Goal: Transaction & Acquisition: Purchase product/service

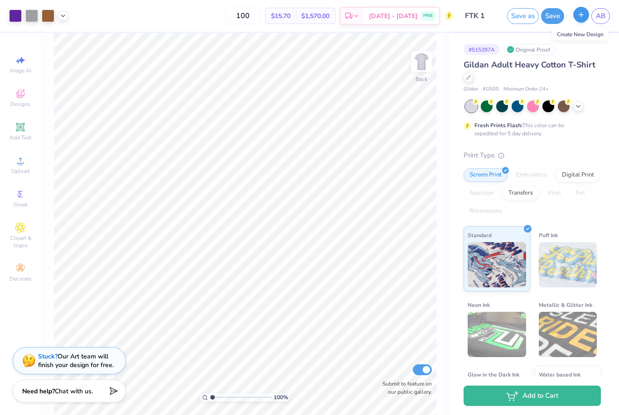
click at [581, 16] on icon "button" at bounding box center [581, 15] width 8 height 8
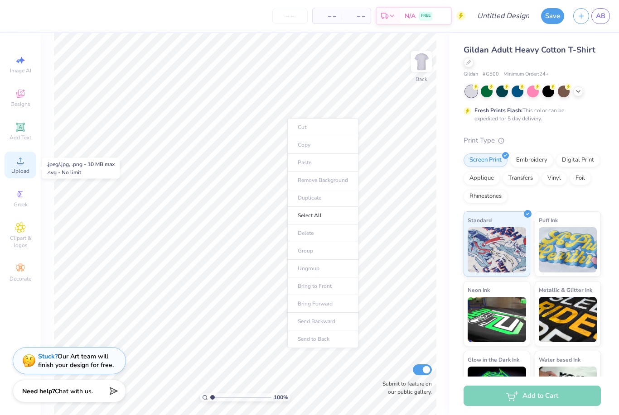
click at [18, 164] on icon at bounding box center [20, 161] width 6 height 6
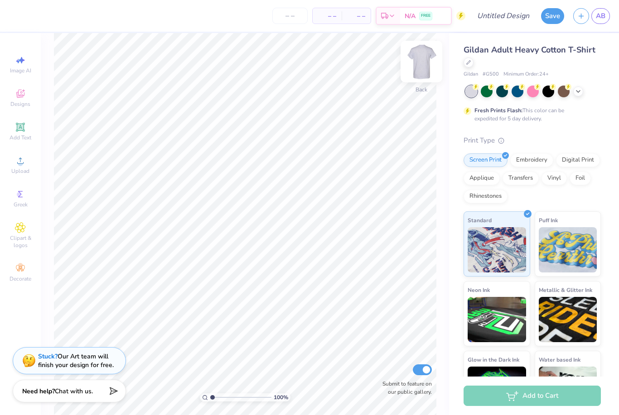
click at [422, 62] on img at bounding box center [421, 61] width 36 height 36
click at [20, 173] on span "Upload" at bounding box center [20, 171] width 18 height 7
click at [20, 175] on span "Upload" at bounding box center [20, 171] width 18 height 7
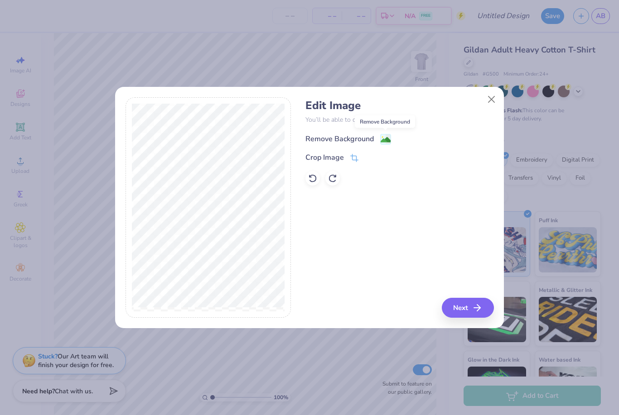
click at [389, 140] on image at bounding box center [385, 140] width 10 height 10
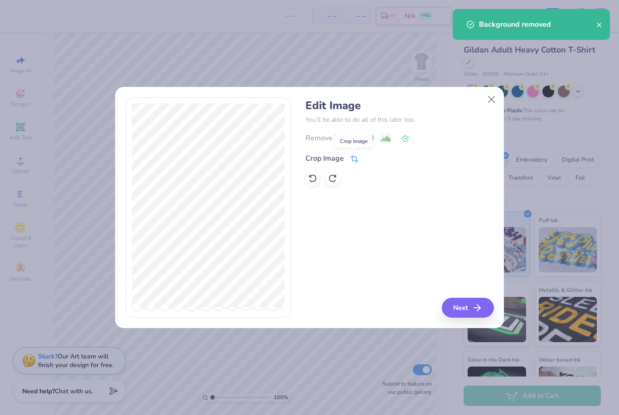
click at [353, 161] on icon at bounding box center [355, 158] width 6 height 6
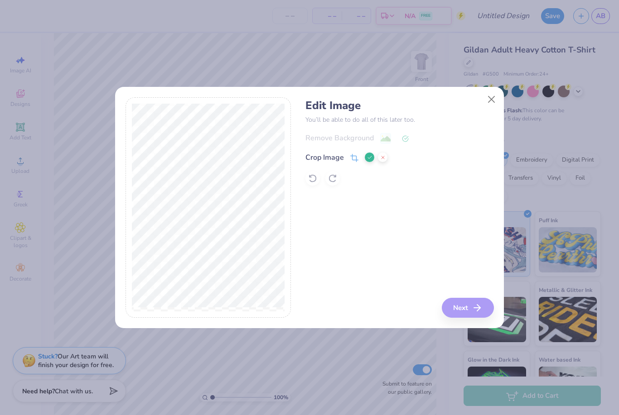
click at [458, 257] on div "Edit Image You’ll be able to do all of this later too. Remove Background Crop I…" at bounding box center [399, 207] width 188 height 221
click at [370, 161] on button at bounding box center [370, 158] width 10 height 10
click at [468, 317] on button "Next" at bounding box center [469, 308] width 52 height 20
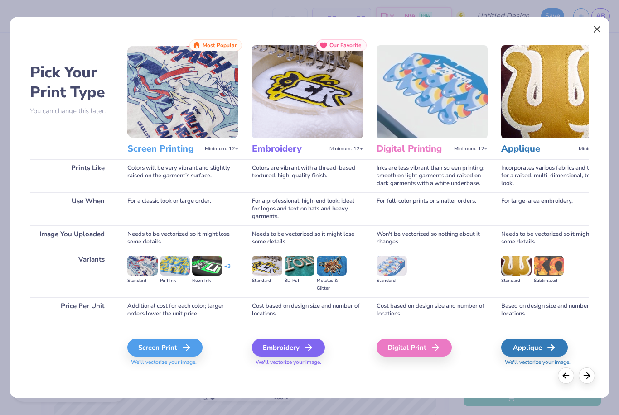
click at [595, 29] on button "Close" at bounding box center [596, 29] width 17 height 17
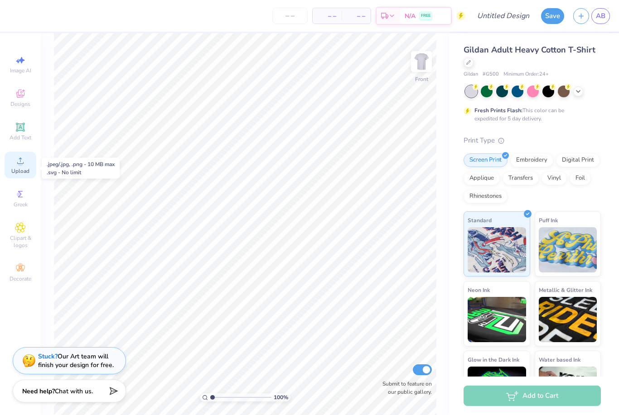
click at [14, 169] on div "Upload" at bounding box center [21, 165] width 32 height 27
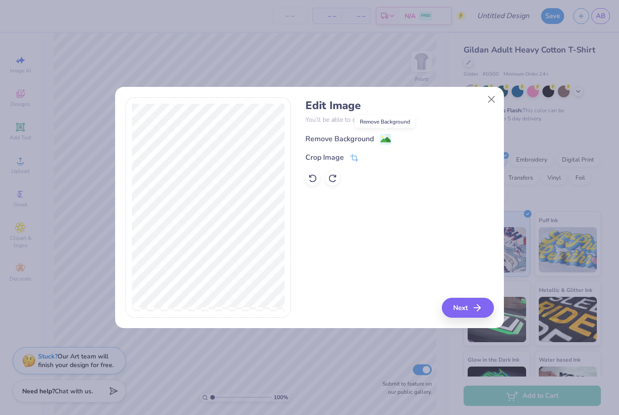
click at [384, 139] on image at bounding box center [385, 140] width 10 height 10
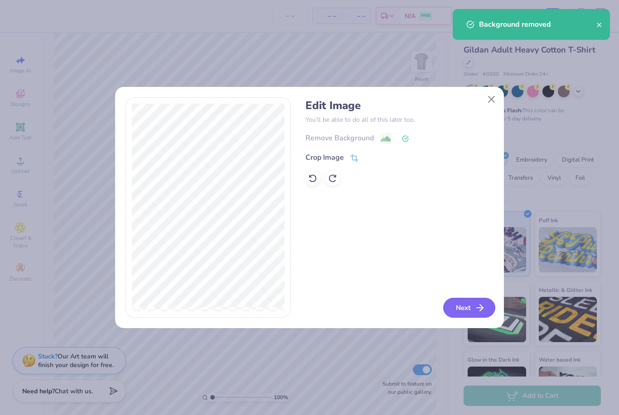
click at [465, 310] on button "Next" at bounding box center [469, 308] width 52 height 20
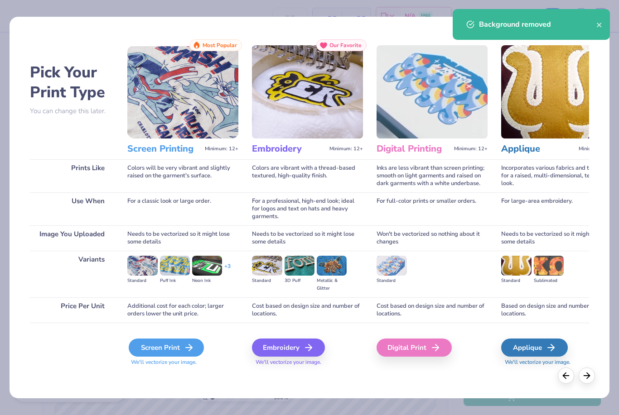
click at [168, 344] on div "Screen Print" at bounding box center [166, 348] width 75 height 18
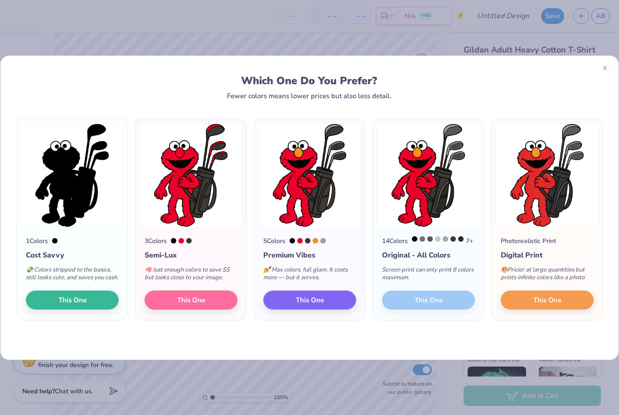
click at [428, 311] on div "14 Colors 7 + Original - All Colors Screen print can only print 8 colors maximu…" at bounding box center [428, 273] width 110 height 93
click at [430, 313] on div "14 Colors 7 + Original - All Colors Screen print can only print 8 colors maximu…" at bounding box center [428, 273] width 110 height 93
click at [456, 305] on div "14 Colors 7 + Original - All Colors Screen print can only print 8 colors maximu…" at bounding box center [428, 273] width 110 height 93
click at [409, 188] on img at bounding box center [427, 176] width 103 height 104
click at [555, 304] on span "This One" at bounding box center [547, 298] width 28 height 10
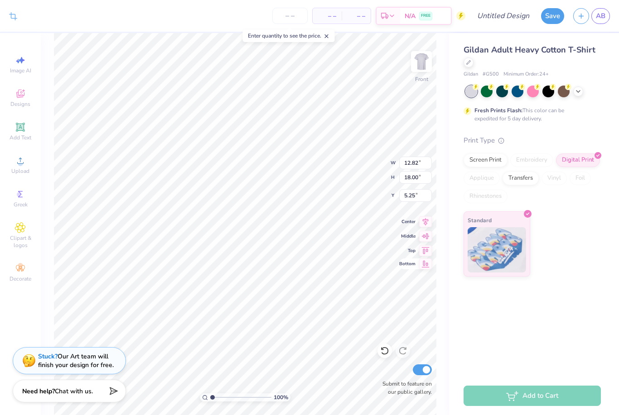
type input "7.05"
type input "9.90"
type input "11.10"
type input "4.42"
type input "6.21"
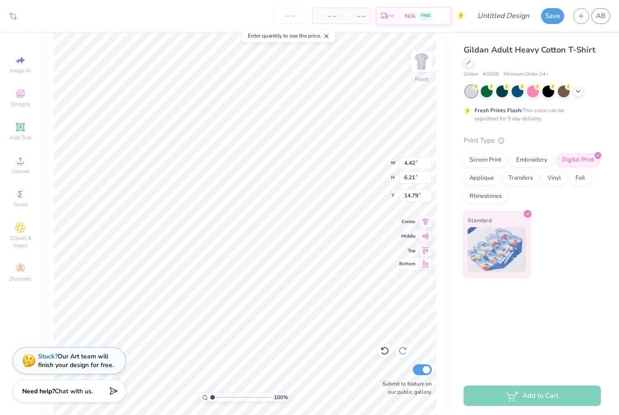
type input "13.84"
type input "13.11"
click at [293, 12] on input "number" at bounding box center [289, 16] width 35 height 16
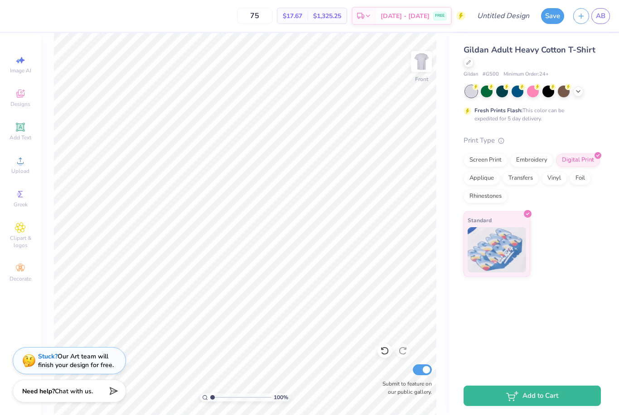
type input "75"
type input "13.04"
type input "3.85"
type input "5.40"
type input "13.27"
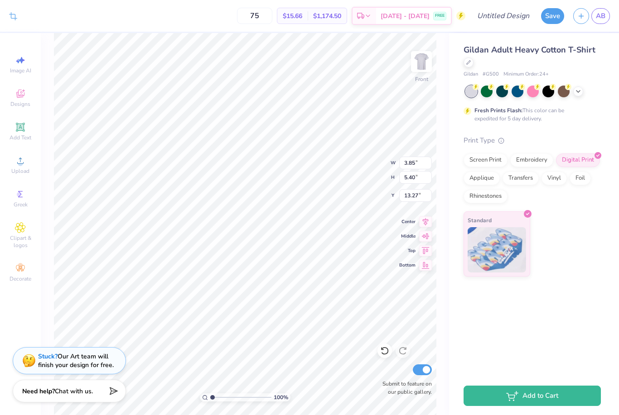
type input "12.73"
click at [419, 72] on img at bounding box center [421, 61] width 36 height 36
click at [422, 64] on img at bounding box center [421, 61] width 36 height 36
click at [22, 166] on icon at bounding box center [20, 160] width 11 height 11
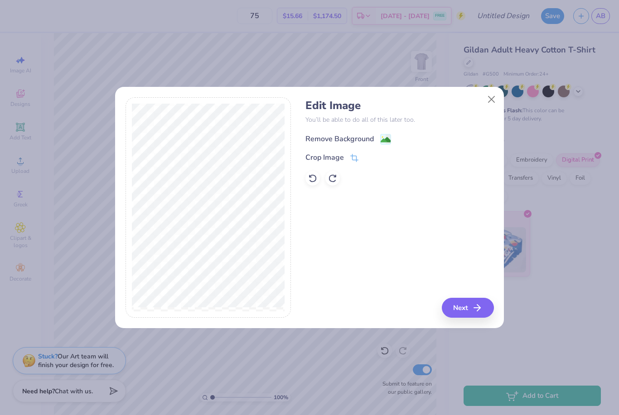
click at [382, 139] on image at bounding box center [385, 140] width 10 height 10
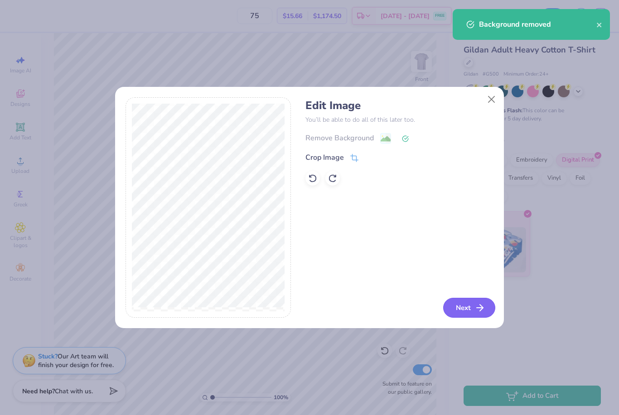
click at [475, 307] on icon "button" at bounding box center [479, 307] width 11 height 11
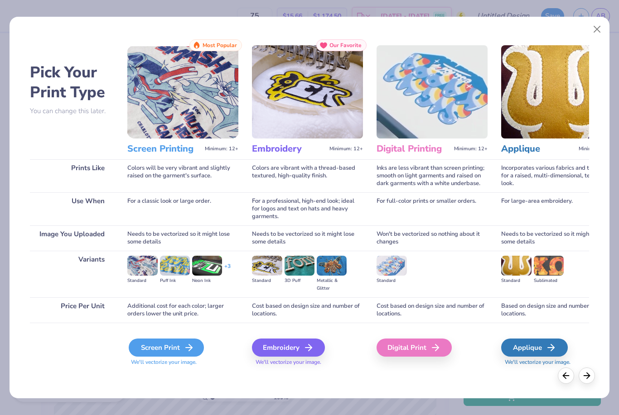
click at [170, 349] on div "Screen Print" at bounding box center [166, 348] width 75 height 18
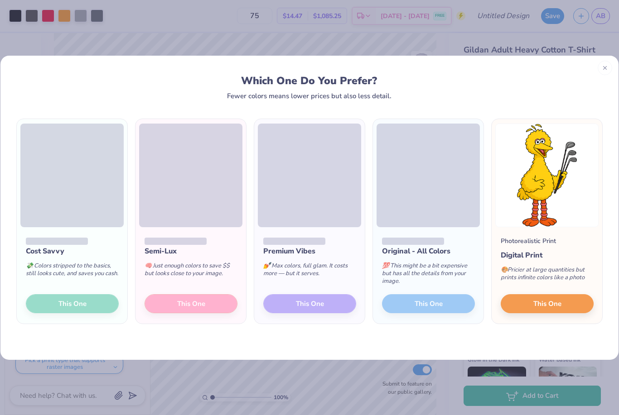
click at [402, 300] on div "Original - All Colors 💯 This might be a bit expensive but has all the details f…" at bounding box center [428, 275] width 110 height 97
click at [527, 300] on button "This One" at bounding box center [546, 302] width 93 height 19
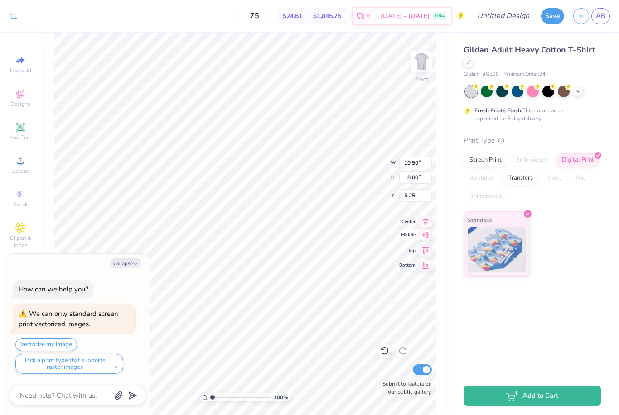
type textarea "x"
type input "6.34"
type input "10.87"
type input "12.38"
type textarea "x"
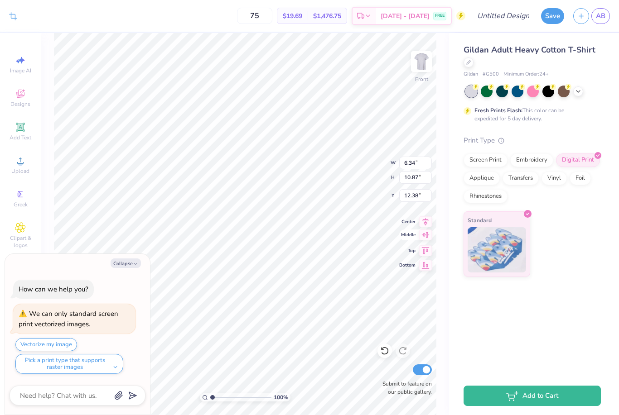
type input "8.12"
type textarea "x"
type input "3.97"
type input "6.80"
type input "12.18"
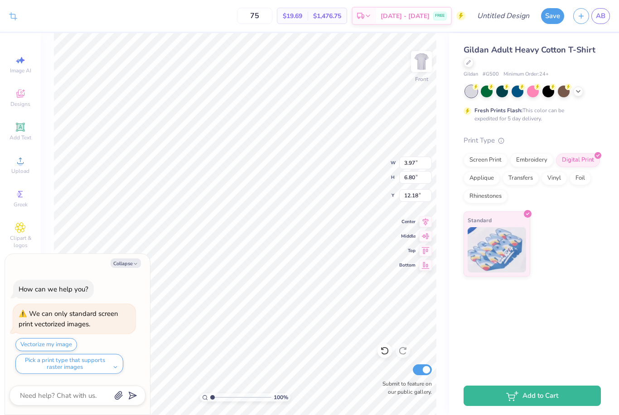
type textarea "x"
type input "14.25"
type textarea "x"
type input "3.84"
type input "5.39"
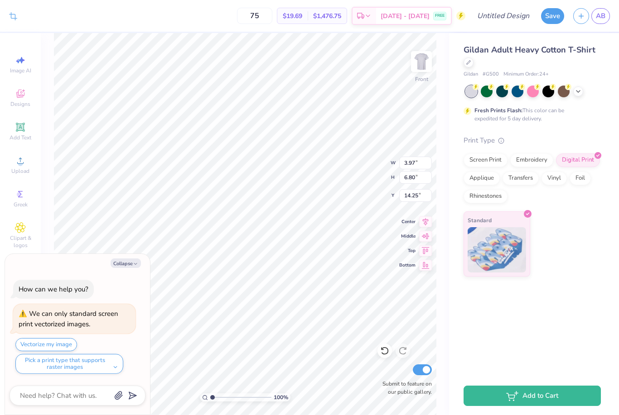
type input "12.74"
type textarea "x"
type input "11.55"
type textarea "x"
type input "10.87"
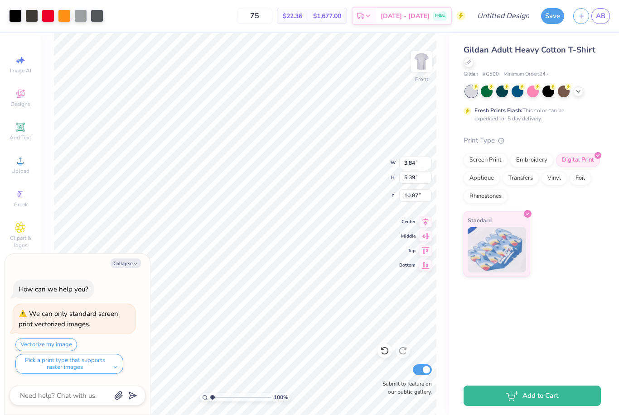
type textarea "x"
type input "3.97"
type input "6.80"
type input "14.25"
type textarea "x"
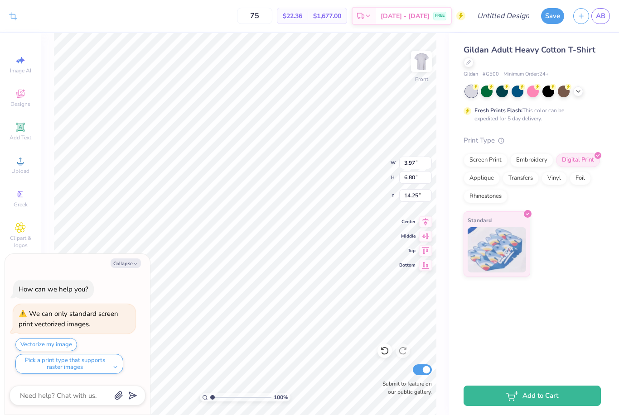
type input "12.86"
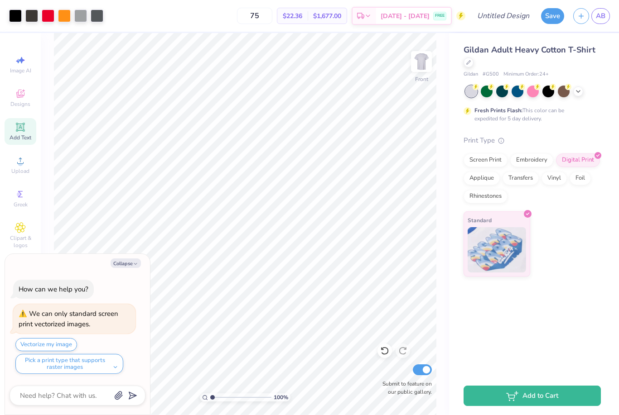
click at [23, 132] on icon at bounding box center [20, 127] width 11 height 11
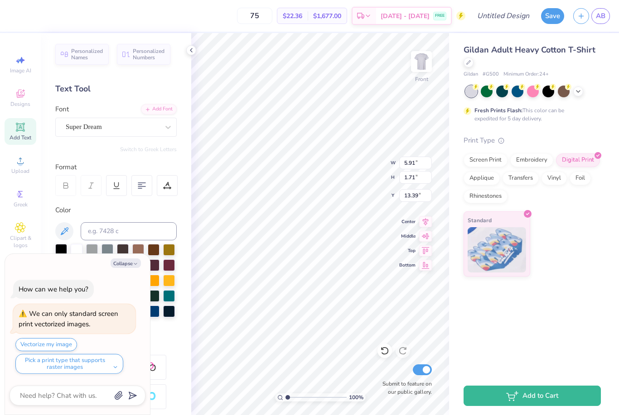
type textarea "x"
type input "4.72"
type textarea "x"
type textarea "SPONSORS"
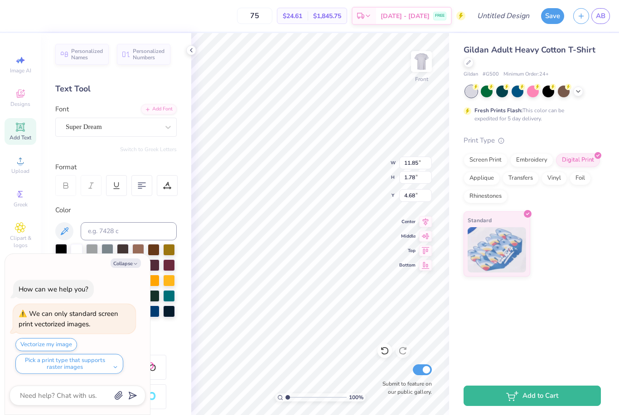
type textarea "x"
type input "4.72"
type textarea "x"
type input "12.67"
click at [193, 48] on icon at bounding box center [190, 50] width 7 height 7
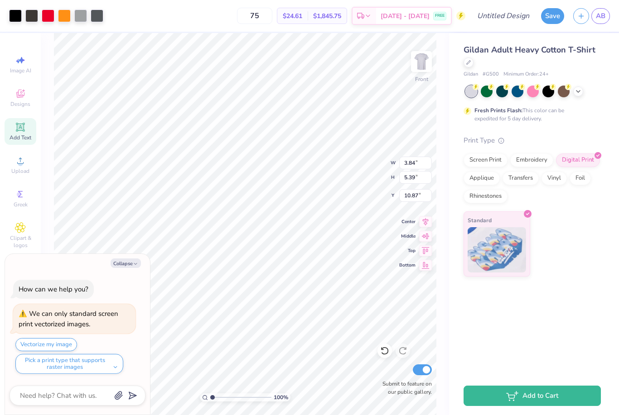
type textarea "x"
type input "9.69"
type textarea "x"
type input "3.97"
type input "6.80"
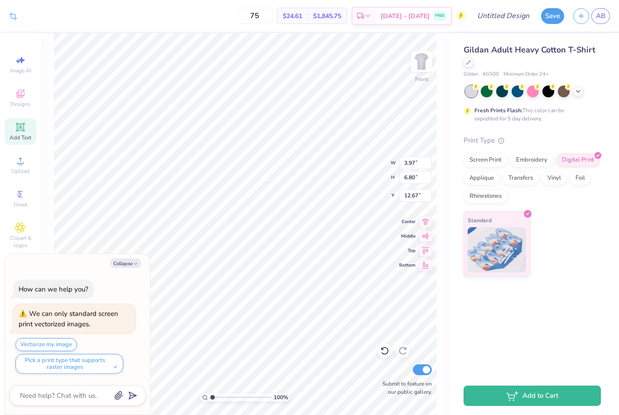
type input "12.67"
type textarea "x"
type input "2.96"
type input "5.08"
type input "14.39"
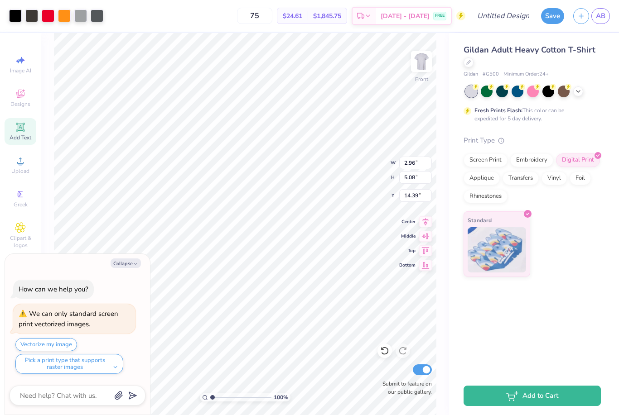
type textarea "x"
type input "3.84"
type input "5.39"
type input "9.69"
type textarea "x"
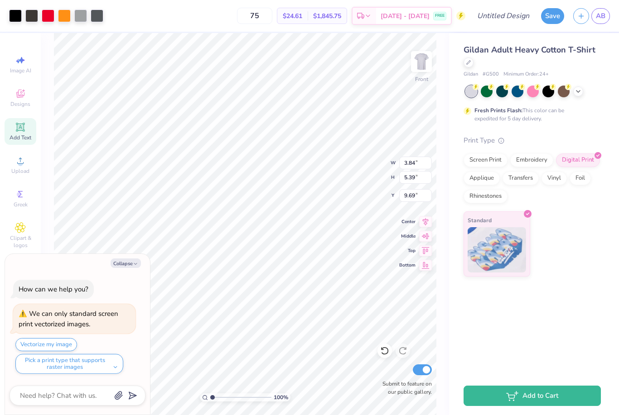
type input "2.62"
type input "3.68"
type input "11.40"
type textarea "x"
type input "15.59"
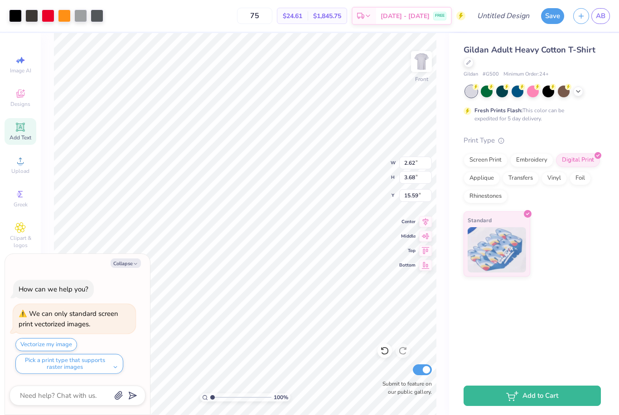
type textarea "x"
type input "2.96"
type input "5.08"
type input "14.39"
type textarea "x"
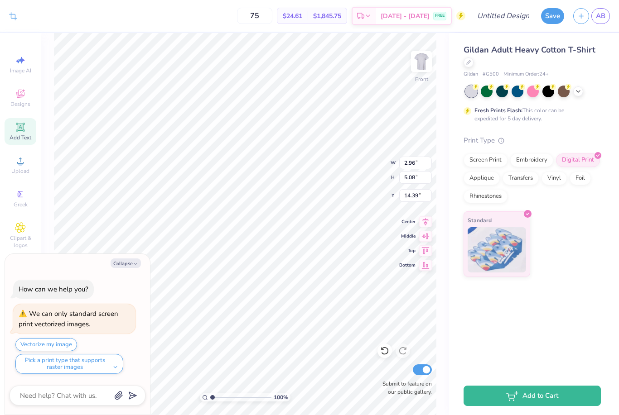
type input "14.47"
type textarea "x"
type input "15.66"
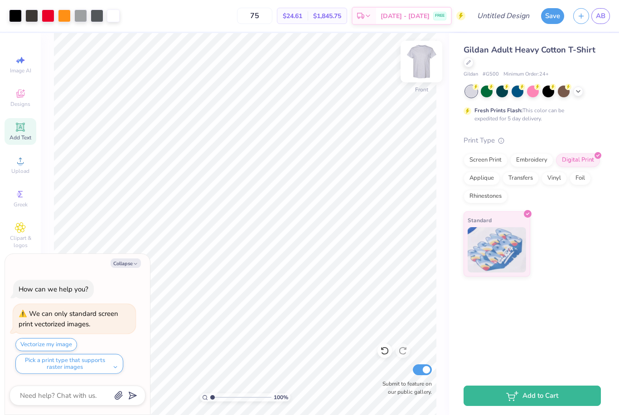
click at [423, 68] on img at bounding box center [421, 61] width 36 height 36
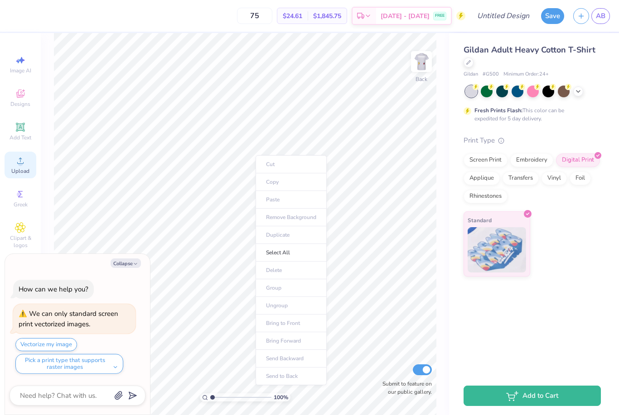
click at [23, 165] on icon at bounding box center [20, 160] width 11 height 11
click at [19, 166] on circle at bounding box center [20, 163] width 5 height 5
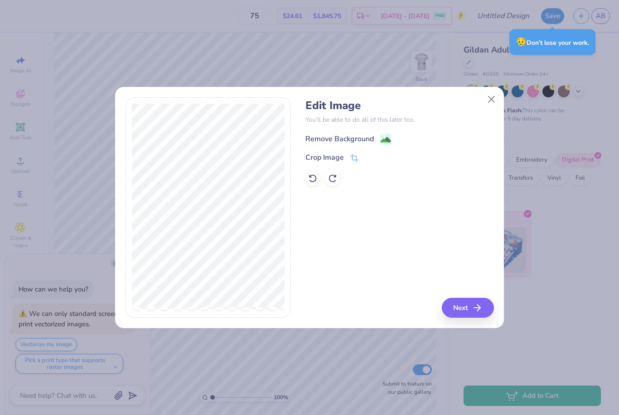
click at [382, 136] on image at bounding box center [385, 140] width 10 height 10
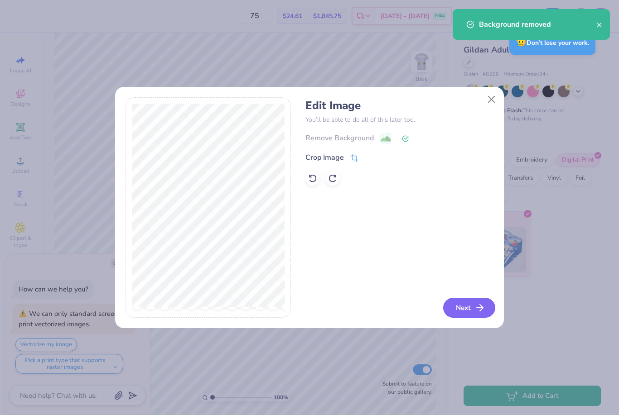
click at [472, 303] on button "Next" at bounding box center [469, 308] width 52 height 20
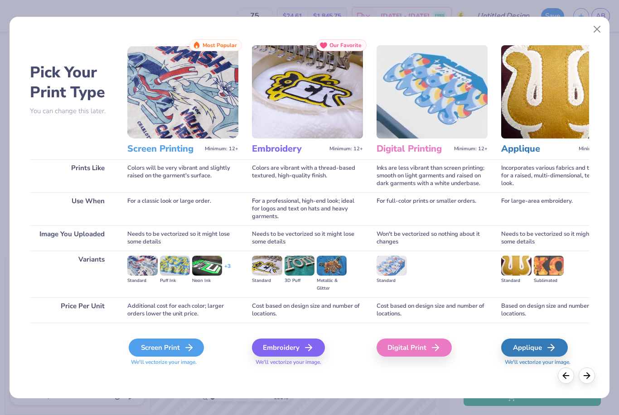
click at [162, 348] on div "Screen Print" at bounding box center [166, 348] width 75 height 18
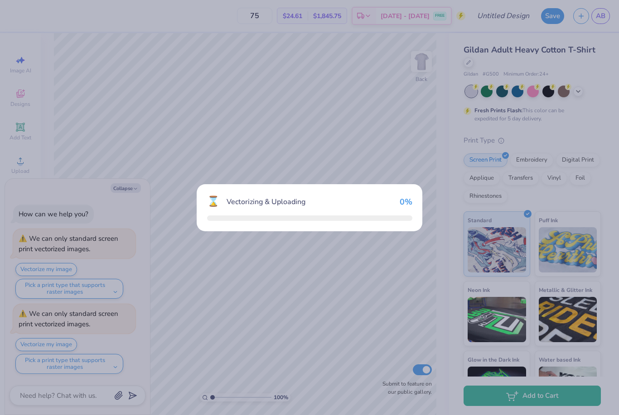
scroll to position [52, 0]
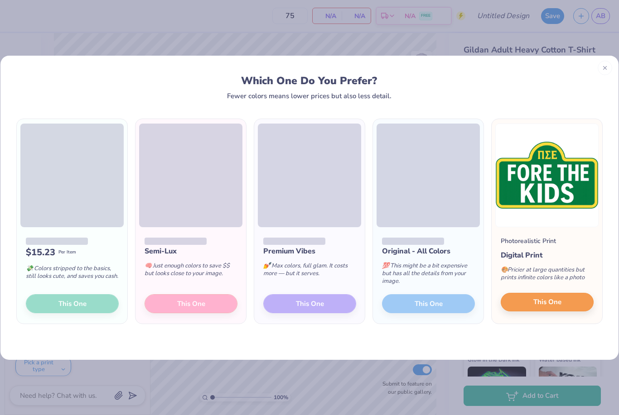
click at [529, 305] on button "This One" at bounding box center [546, 302] width 93 height 19
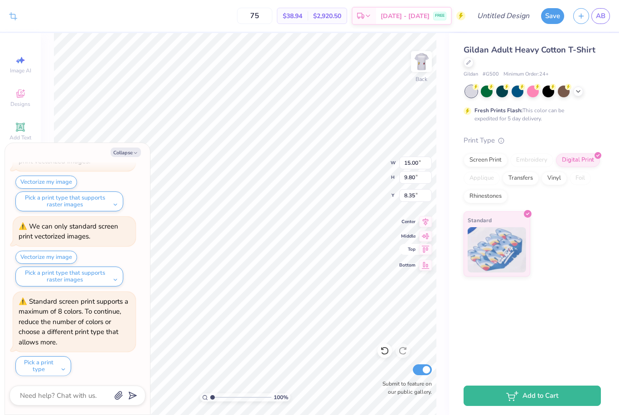
type textarea "x"
type input "8.30"
type input "5.43"
type input "12.73"
type textarea "x"
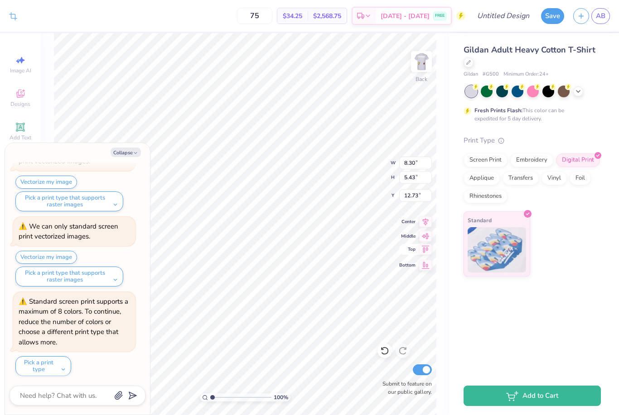
type input "8.32"
type textarea "x"
type input "3.76"
type input "2.46"
type input "11.28"
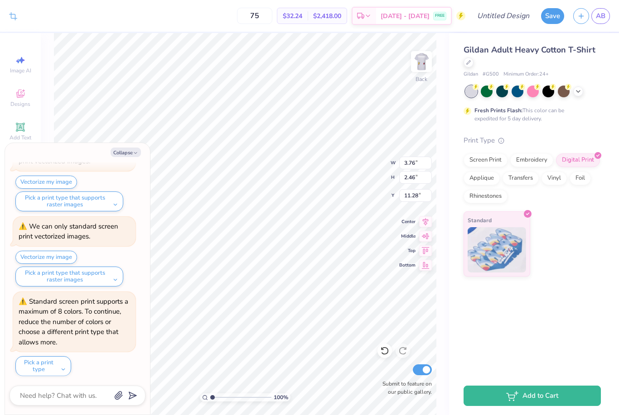
type textarea "x"
type input "3.89"
click at [500, 226] on img at bounding box center [496, 248] width 58 height 45
click at [62, 365] on button "Pick a print type" at bounding box center [43, 366] width 56 height 20
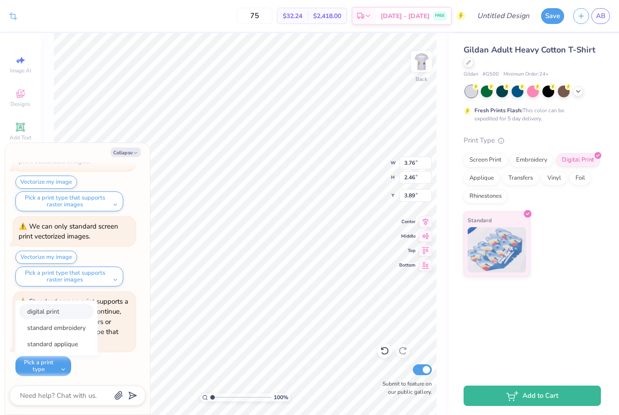
click at [64, 312] on button "digital print" at bounding box center [56, 311] width 75 height 15
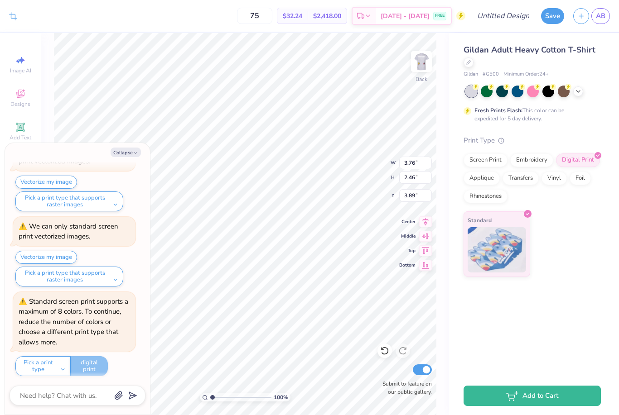
click at [96, 368] on div "Pick a print type digital print standard embroidery standard applique digital p…" at bounding box center [61, 366] width 92 height 20
type textarea "x"
type input "3.78"
click at [422, 59] on img at bounding box center [421, 61] width 36 height 36
type textarea "x"
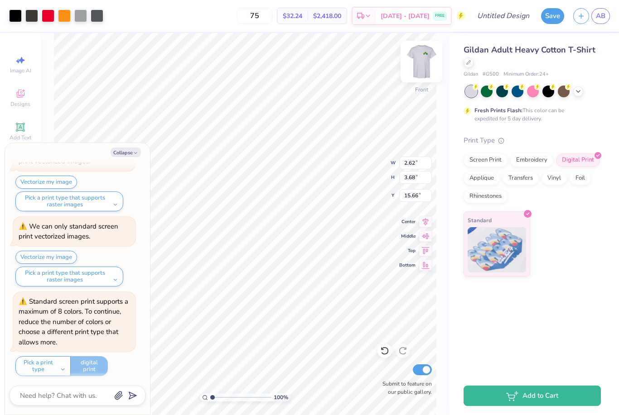
type input "15.62"
click at [131, 155] on button "Collapse" at bounding box center [125, 153] width 30 height 10
type textarea "x"
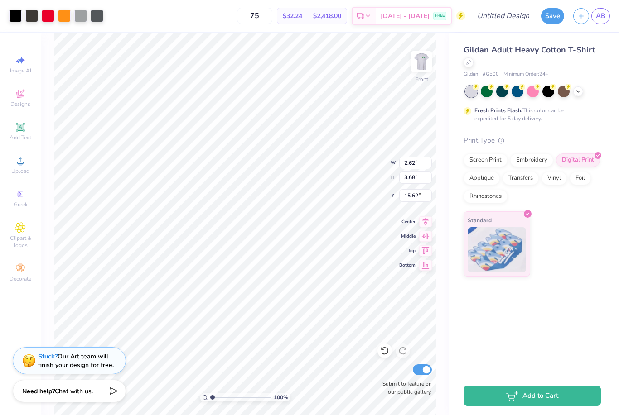
type input "3.16"
type input "4.44"
type input "14.87"
type input "2.96"
type input "5.07"
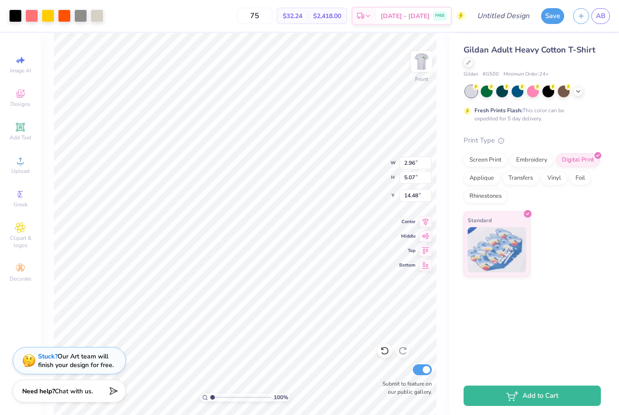
type input "14.25"
type input "3.70"
type input "6.34"
type input "12.97"
type input "3.16"
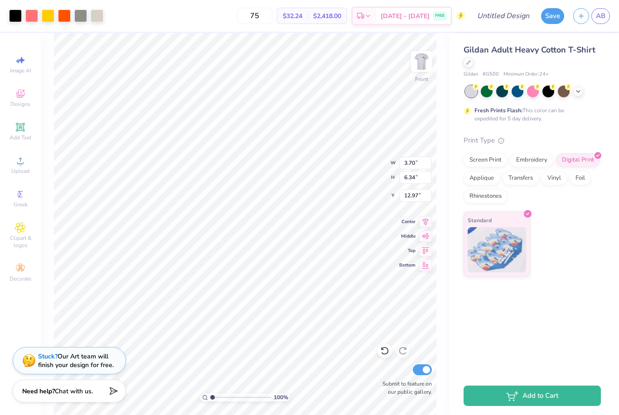
type input "4.44"
type input "14.88"
type input "2.82"
type input "3.96"
type input "15.36"
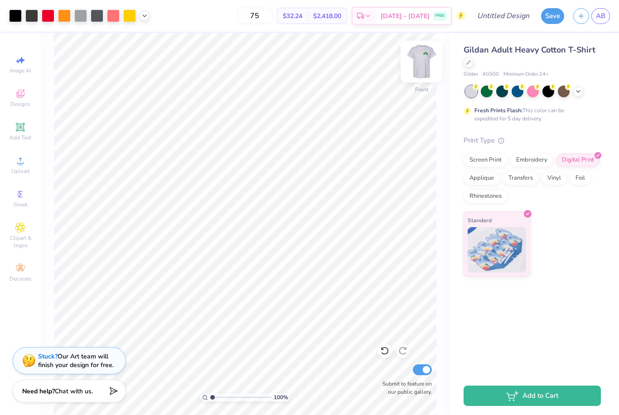
click at [418, 75] on img at bounding box center [421, 61] width 36 height 36
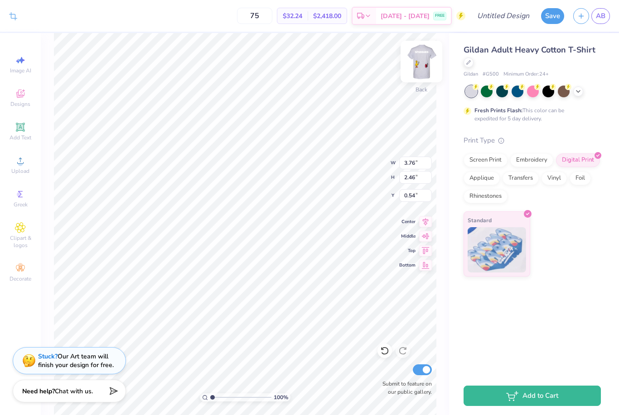
type input "3.87"
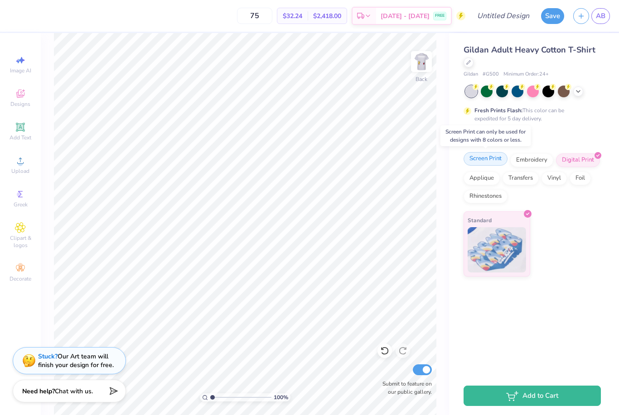
click at [489, 161] on div "Screen Print" at bounding box center [485, 159] width 44 height 14
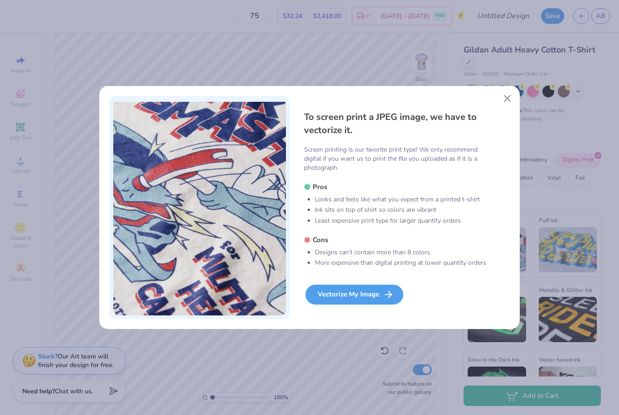
click at [364, 299] on div "Vectorize My Image" at bounding box center [354, 295] width 98 height 20
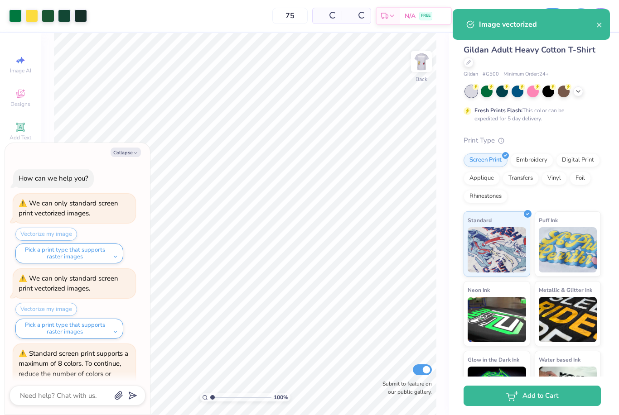
scroll to position [216, 0]
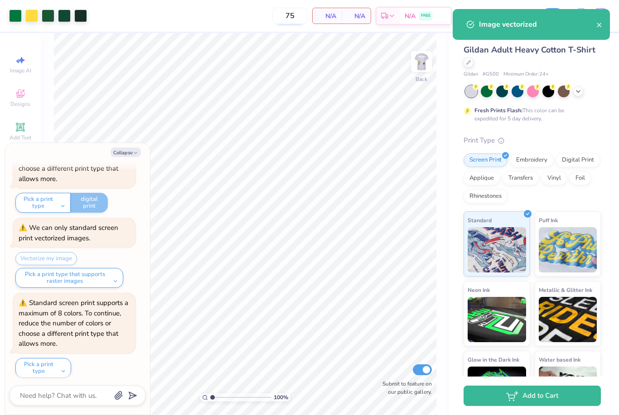
click at [288, 18] on input "75" at bounding box center [289, 16] width 35 height 16
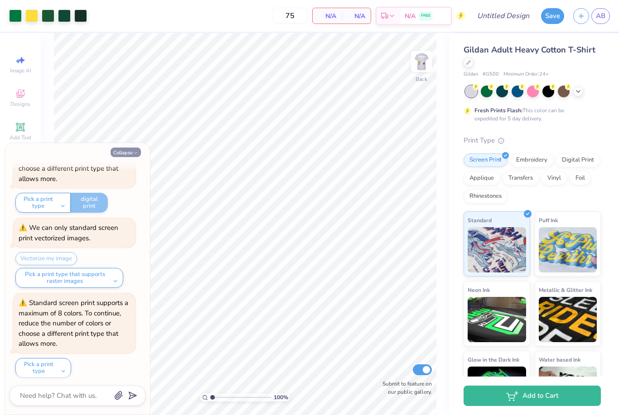
click at [121, 152] on button "Collapse" at bounding box center [125, 153] width 30 height 10
type textarea "x"
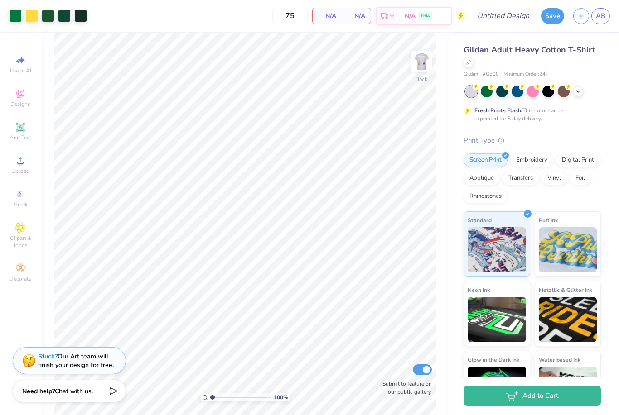
click at [356, 14] on span "N/A" at bounding box center [356, 16] width 18 height 10
click at [340, 18] on div "N/A Per Item" at bounding box center [326, 15] width 29 height 15
click at [296, 17] on input "75" at bounding box center [289, 16] width 35 height 16
type input "7"
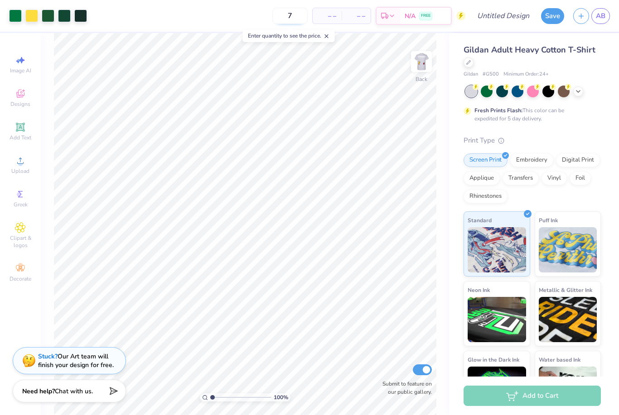
type input "75"
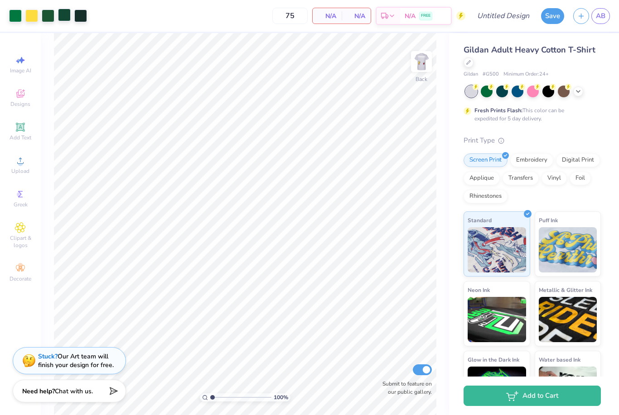
click at [63, 20] on div at bounding box center [64, 15] width 13 height 13
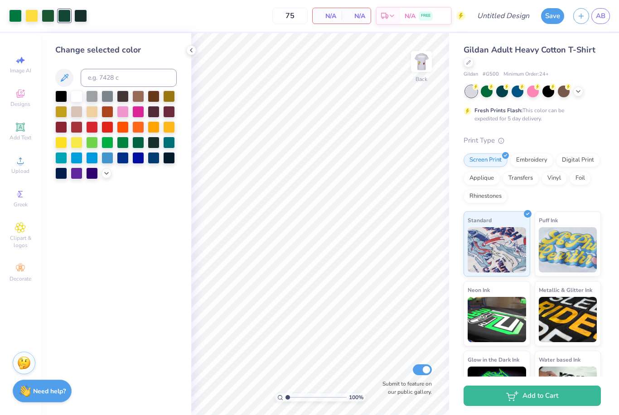
click at [188, 52] on icon at bounding box center [190, 50] width 7 height 7
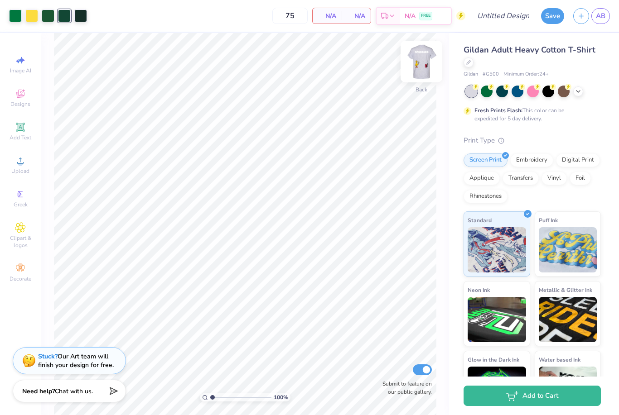
click at [428, 58] on img at bounding box center [421, 61] width 36 height 36
click at [115, 15] on div at bounding box center [113, 15] width 13 height 13
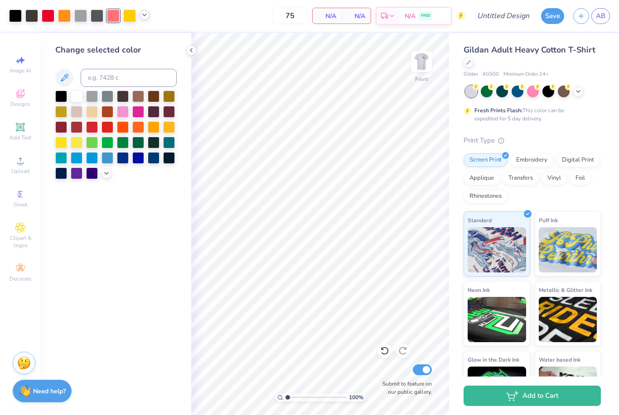
click at [143, 17] on icon at bounding box center [144, 14] width 7 height 7
click at [120, 40] on div at bounding box center [118, 38] width 13 height 13
click at [107, 16] on div at bounding box center [113, 15] width 13 height 13
click at [108, 17] on div at bounding box center [113, 16] width 13 height 13
click at [109, 16] on div at bounding box center [113, 16] width 13 height 13
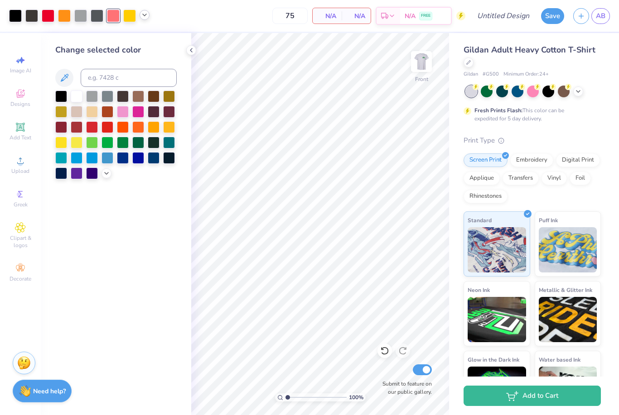
click at [190, 50] on icon at bounding box center [190, 50] width 7 height 7
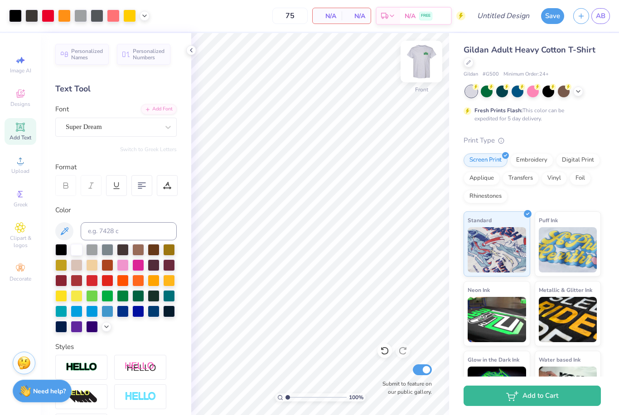
click at [417, 66] on img at bounding box center [421, 61] width 36 height 36
click at [431, 64] on img at bounding box center [421, 61] width 36 height 36
